Goal: Transaction & Acquisition: Obtain resource

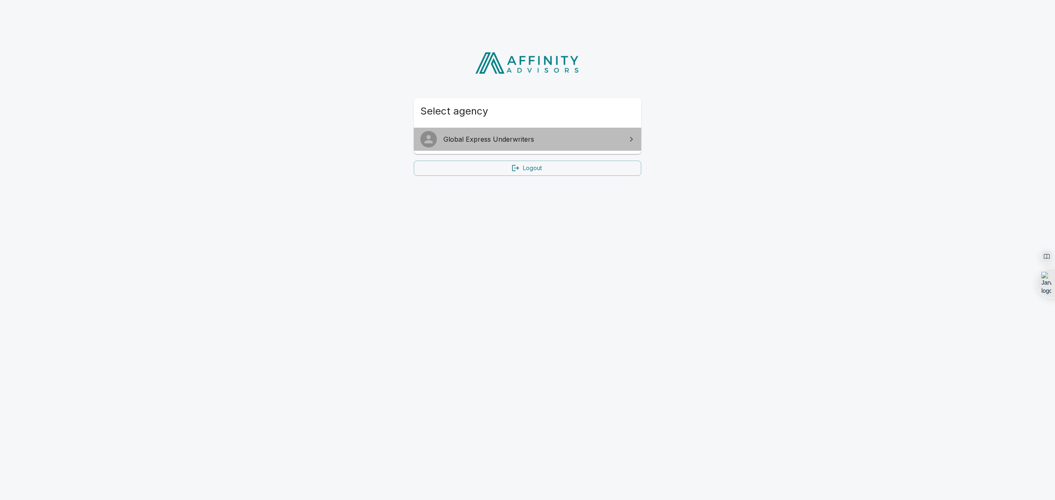
click at [542, 142] on span "Global Express Underwriters" at bounding box center [532, 139] width 178 height 10
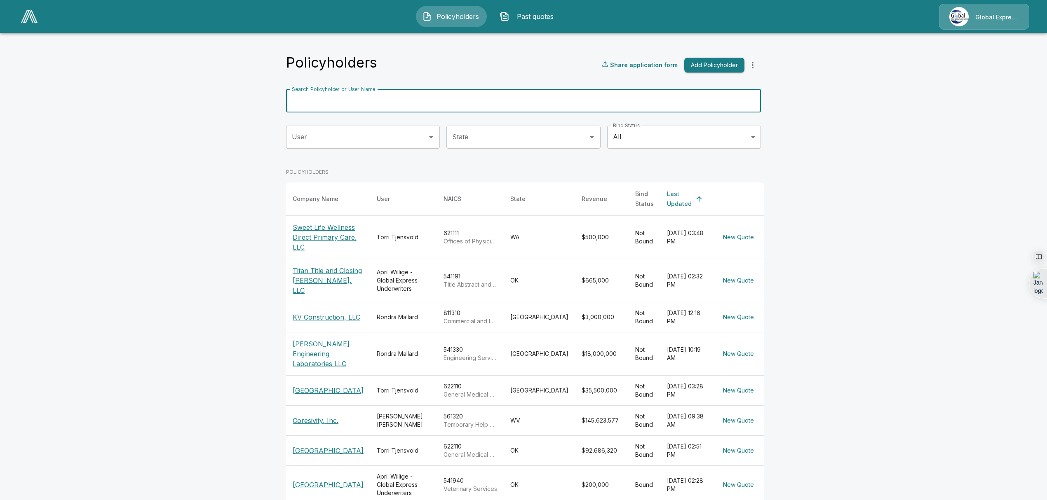
click at [381, 103] on input "Search Policyholder or User Name" at bounding box center [519, 100] width 466 height 23
type input "********"
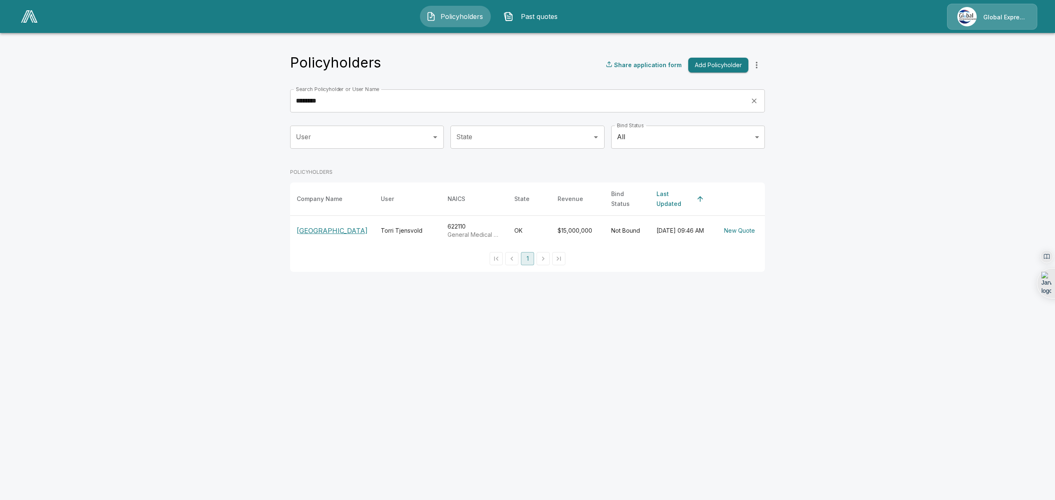
click at [320, 230] on p "[GEOGRAPHIC_DATA]" at bounding box center [332, 231] width 71 height 10
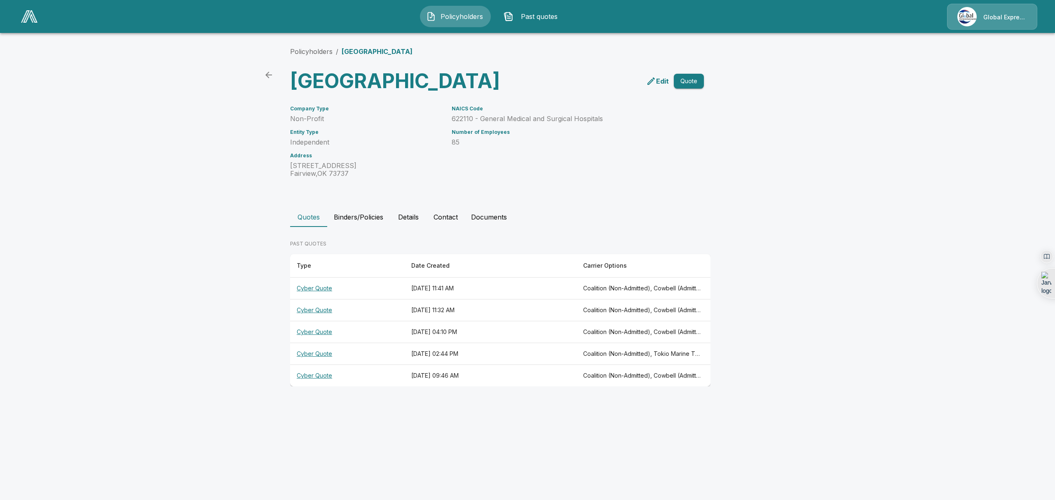
click at [315, 300] on th "Cyber Quote" at bounding box center [347, 289] width 115 height 22
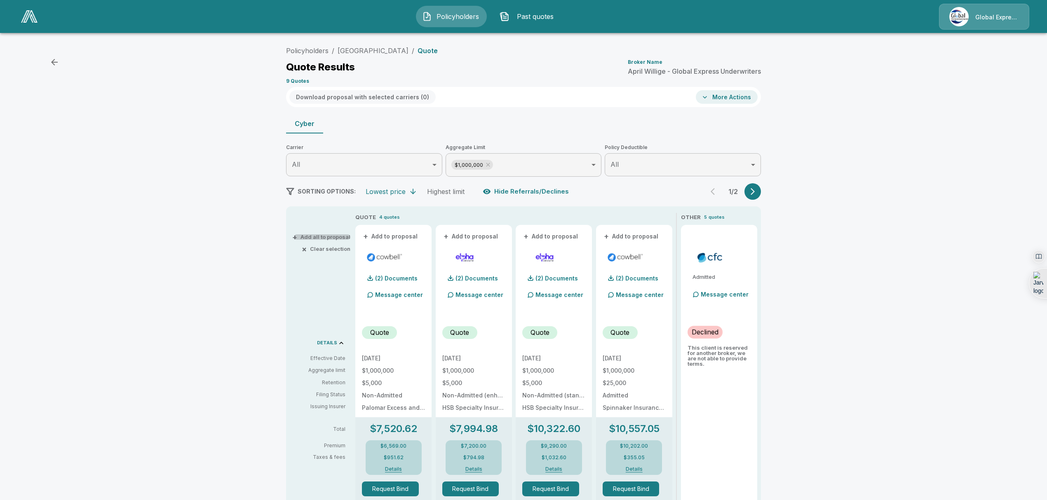
click at [334, 236] on button "+ Add all to proposal" at bounding box center [322, 236] width 56 height 5
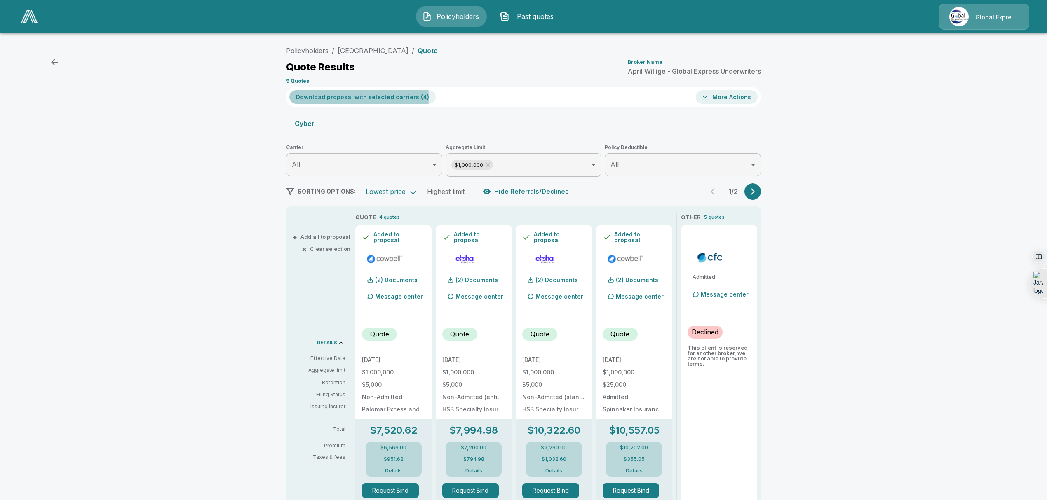
click at [340, 98] on button "Download proposal with selected carriers ( 4 )" at bounding box center [362, 97] width 146 height 14
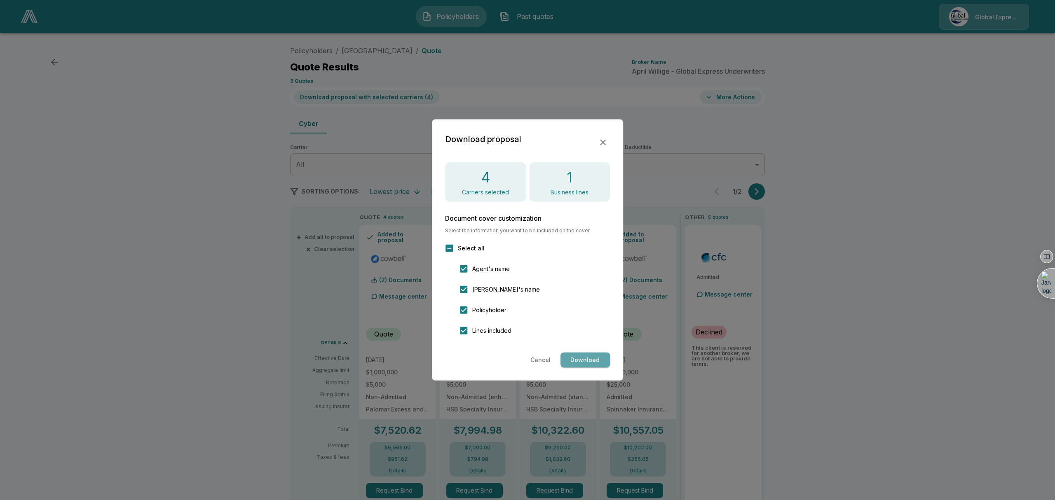
click at [583, 364] on button "Download" at bounding box center [584, 360] width 49 height 15
click at [545, 355] on button "Cancel" at bounding box center [540, 360] width 27 height 15
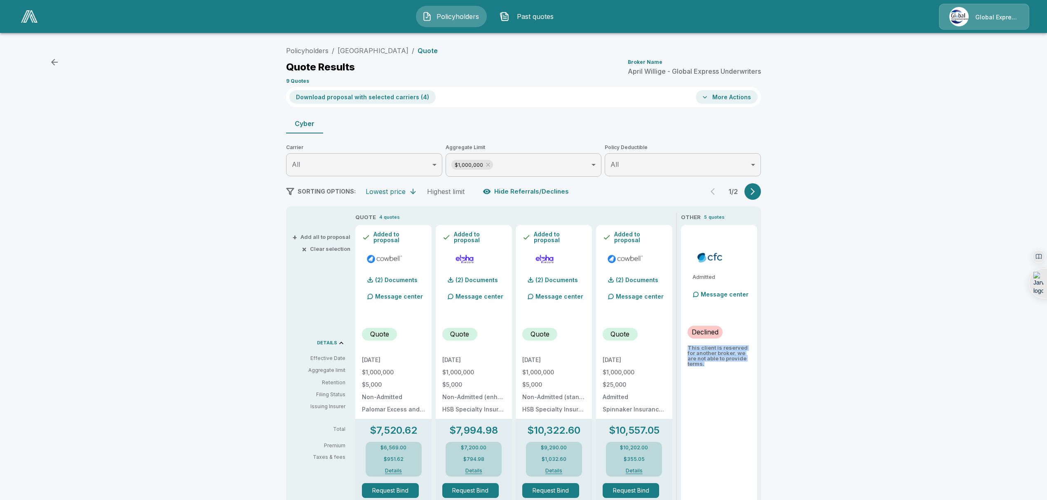
drag, startPoint x: 717, startPoint y: 365, endPoint x: 686, endPoint y: 347, distance: 36.5
click at [686, 347] on div "Admitted Message center Declined This client is reserved for another broker, we…" at bounding box center [719, 478] width 76 height 507
copy p "This client is reserved for another broker, we are not able to provide terms."
click at [793, 333] on html "Policyholders Past quotes Global Express Underwriters Policyholders / Fairview …" at bounding box center [523, 439] width 1047 height 878
click at [803, 378] on div "Hide until next visit" at bounding box center [817, 373] width 57 height 9
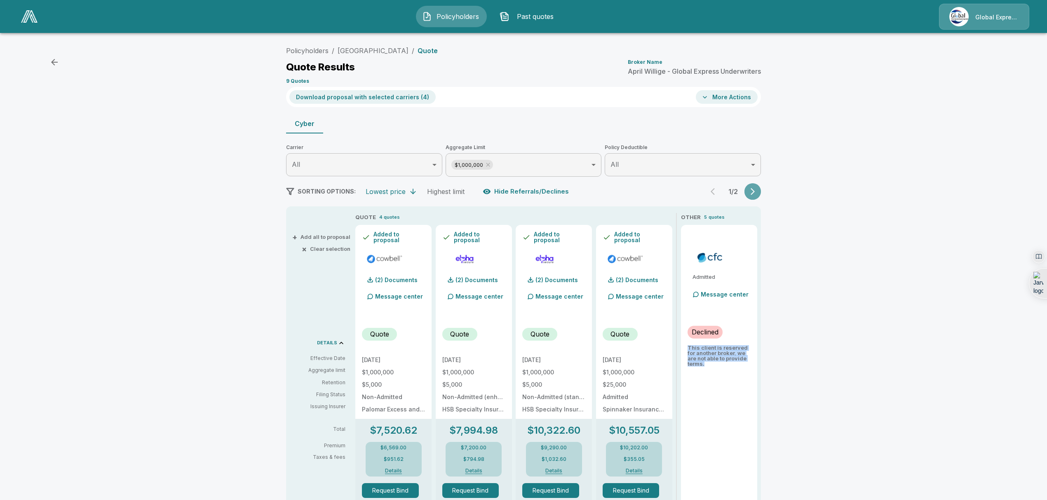
click at [757, 190] on icon "button" at bounding box center [752, 191] width 8 height 8
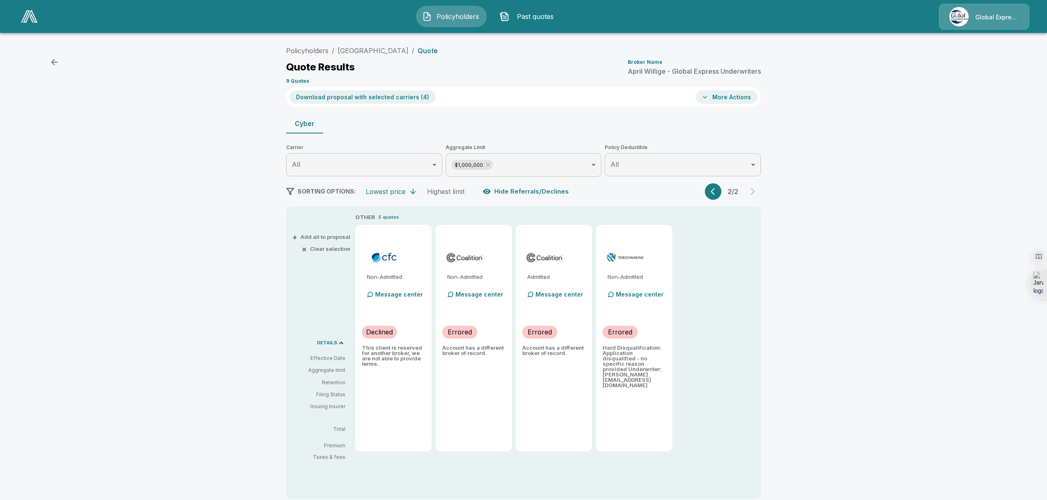
click at [623, 296] on p "Message center" at bounding box center [640, 294] width 48 height 9
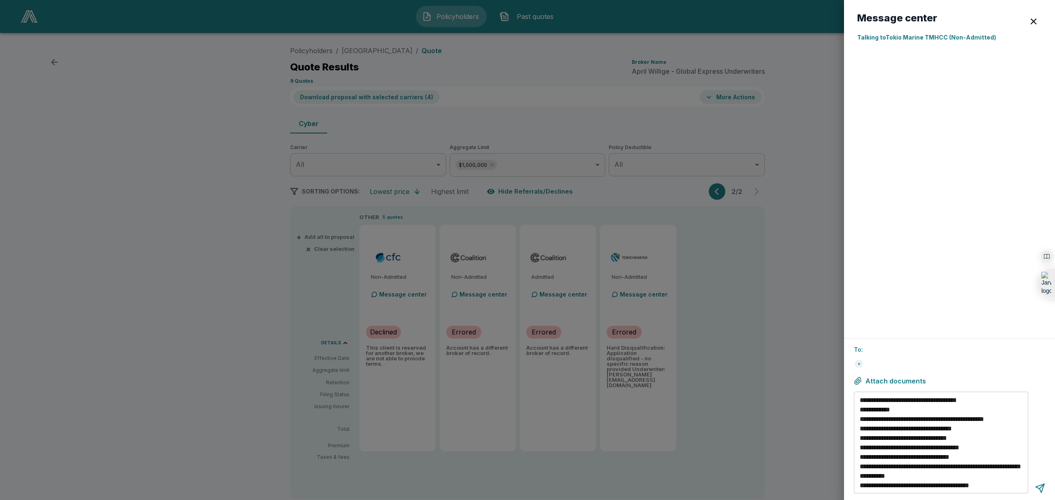
click at [939, 472] on textarea "**********" at bounding box center [942, 443] width 165 height 95
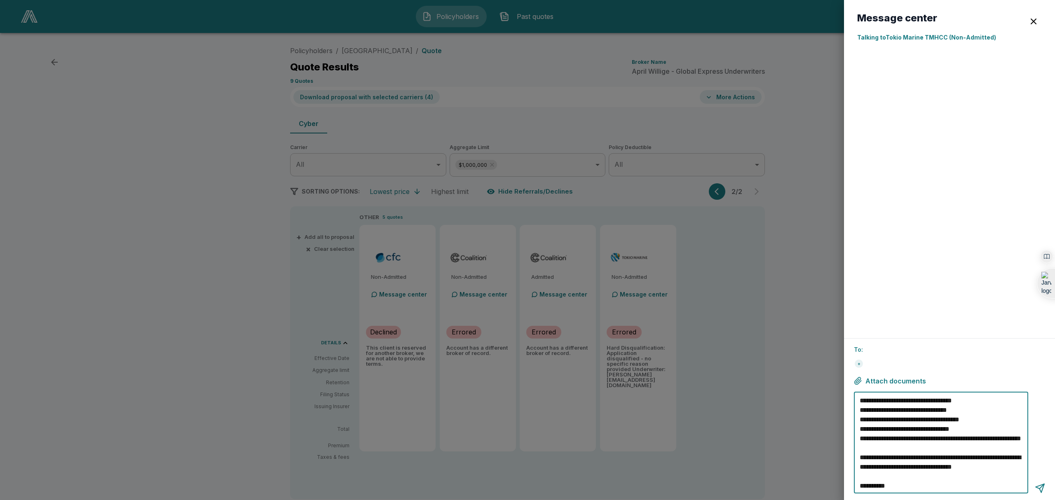
scroll to position [37, 0]
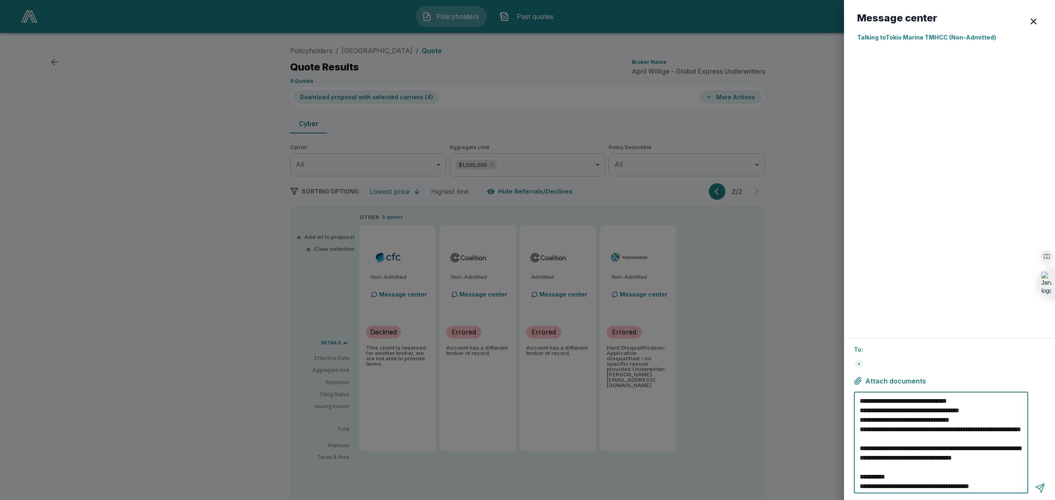
type textarea "**********"
click at [1039, 489] on div at bounding box center [1040, 488] width 10 height 10
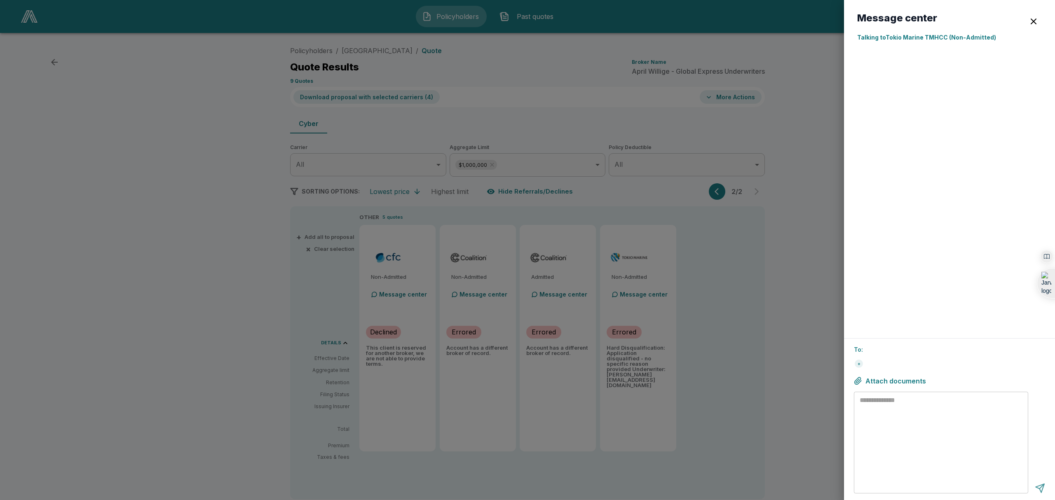
scroll to position [0, 0]
